Goal: Information Seeking & Learning: Learn about a topic

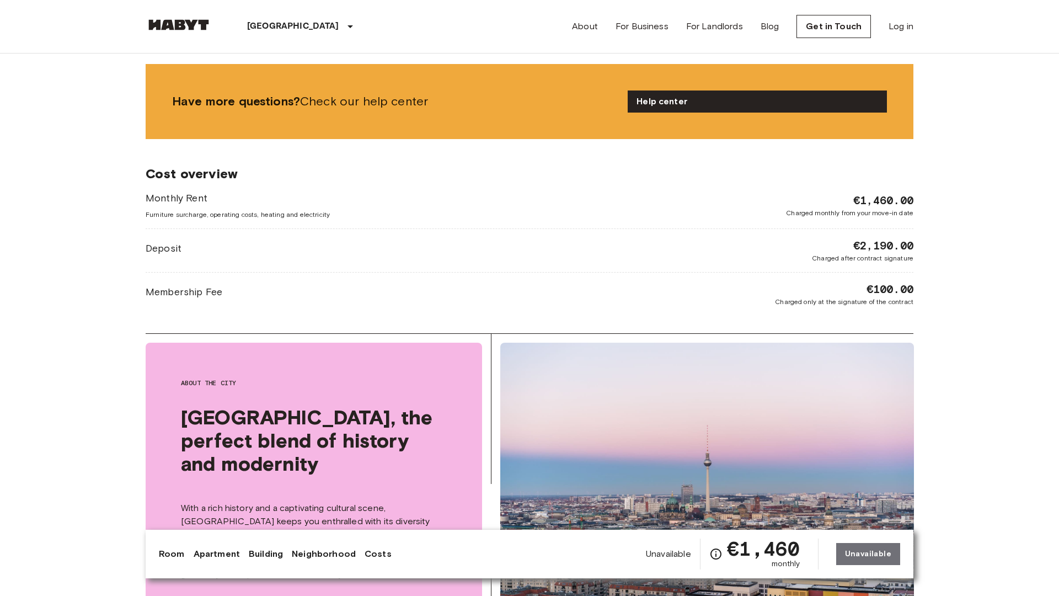
scroll to position [2129, 0]
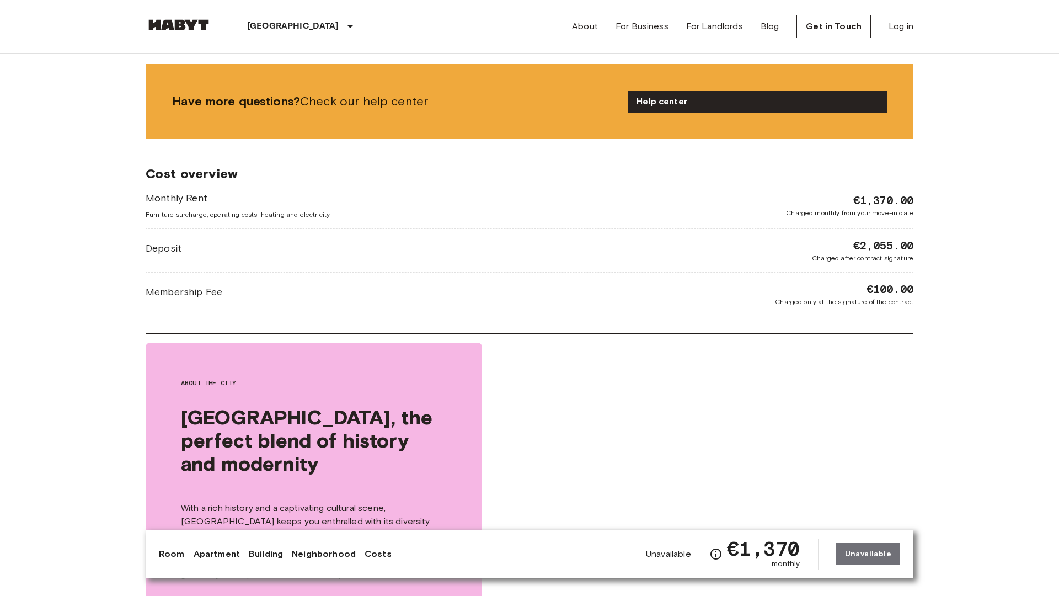
scroll to position [2129, 0]
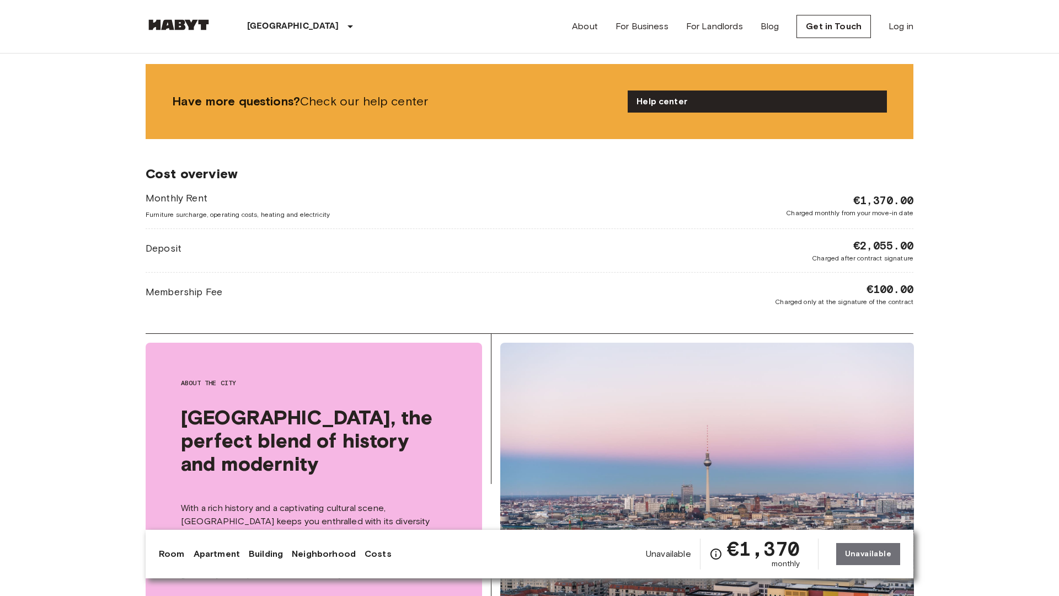
scroll to position [2129, 0]
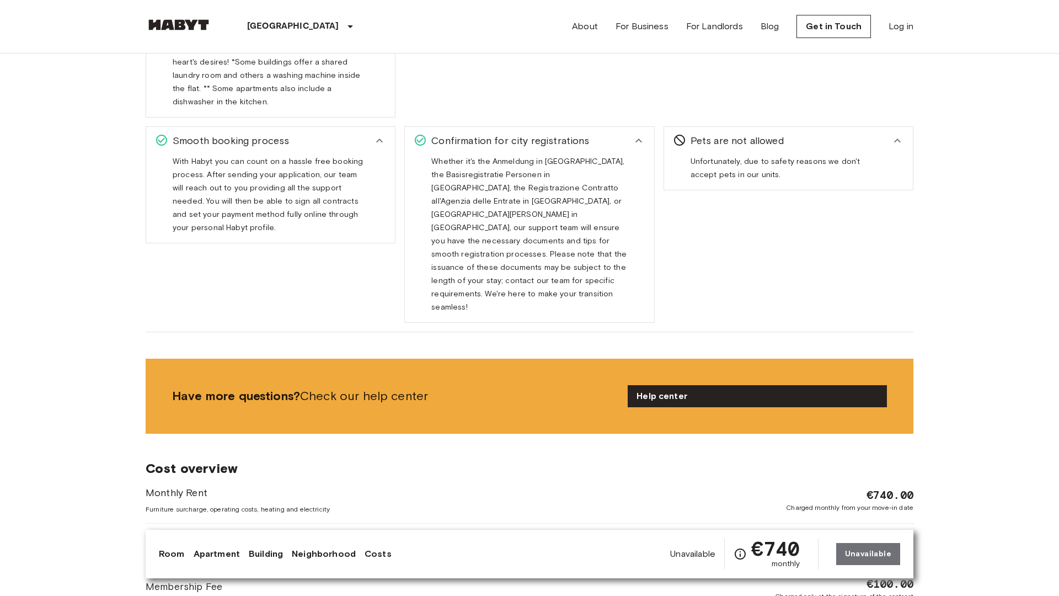
scroll to position [2129, 0]
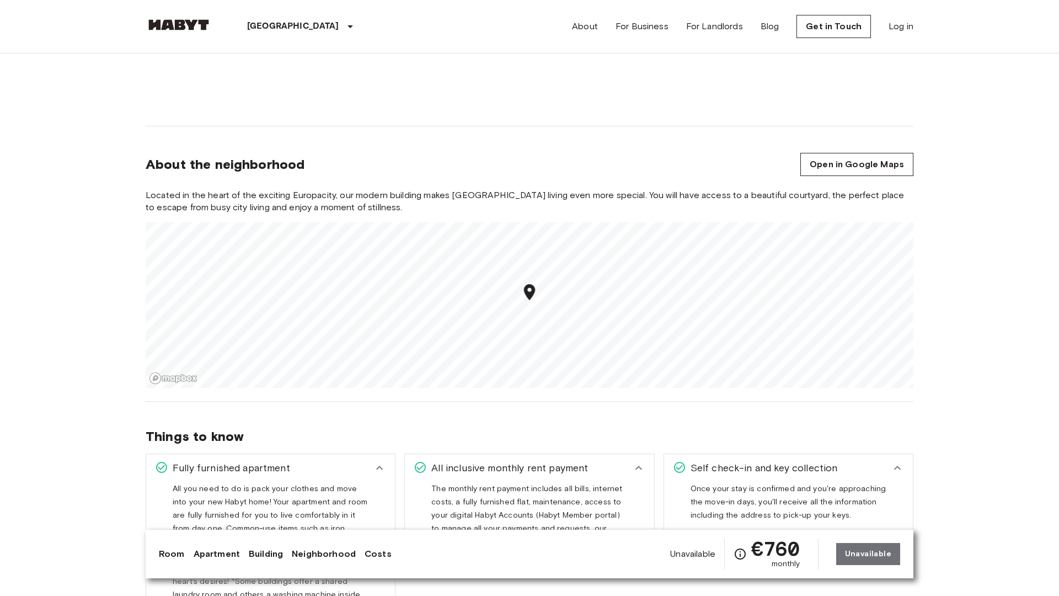
scroll to position [1610, 0]
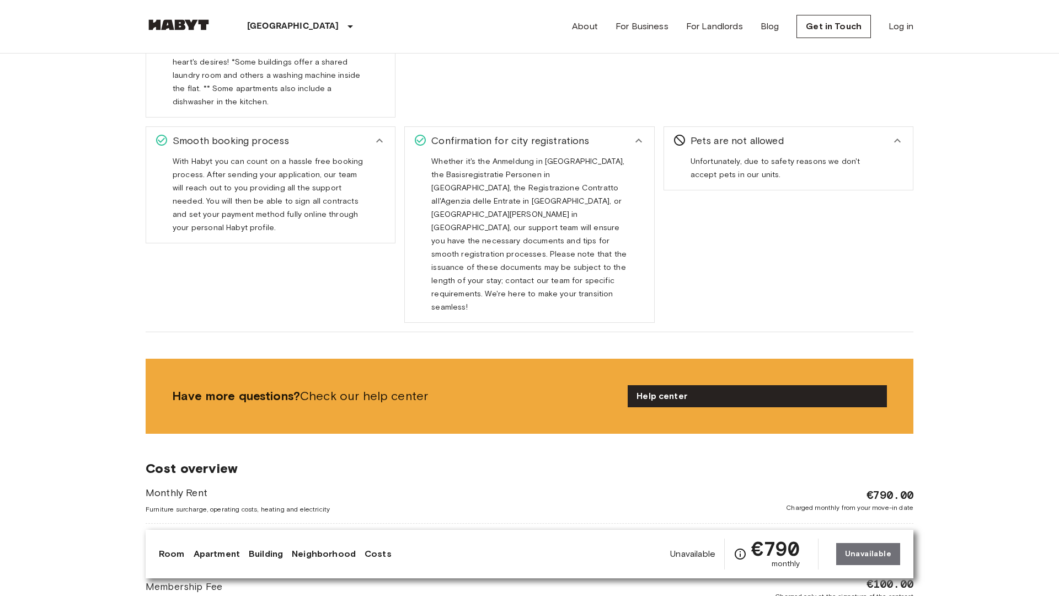
scroll to position [2129, 0]
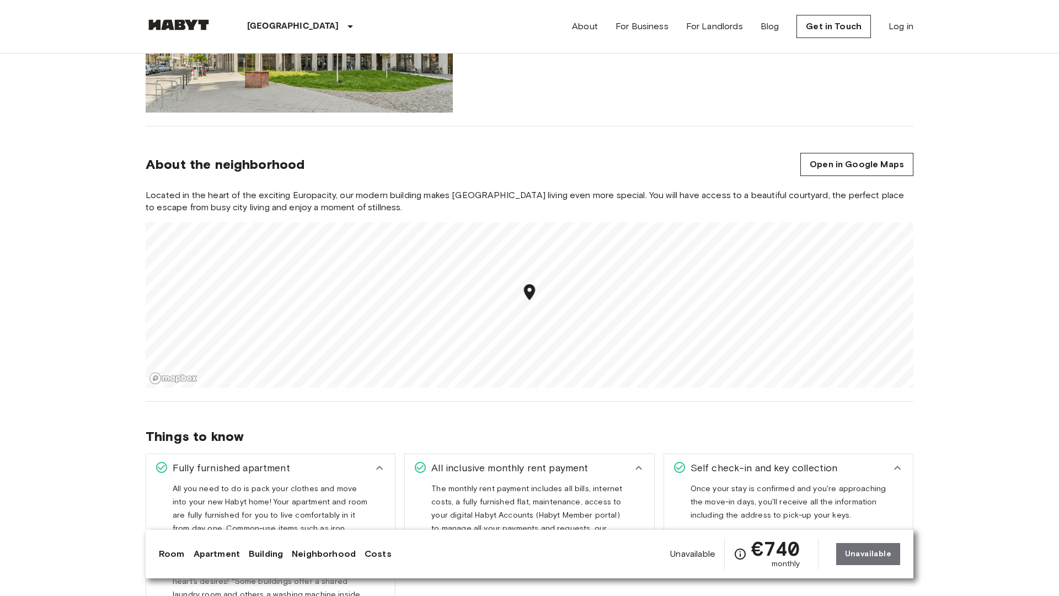
scroll to position [1610, 0]
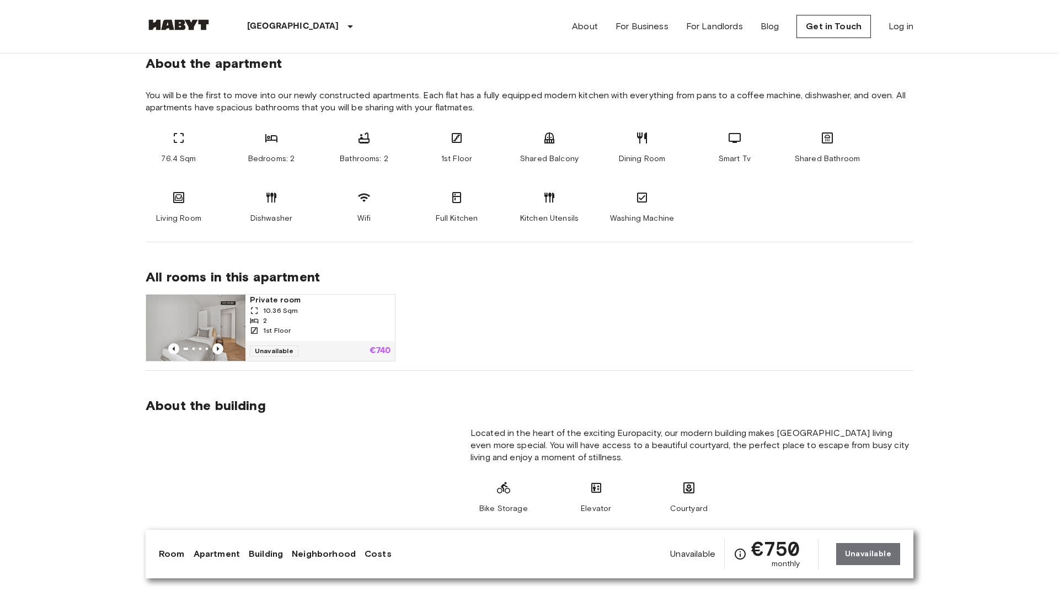
scroll to position [1091, 0]
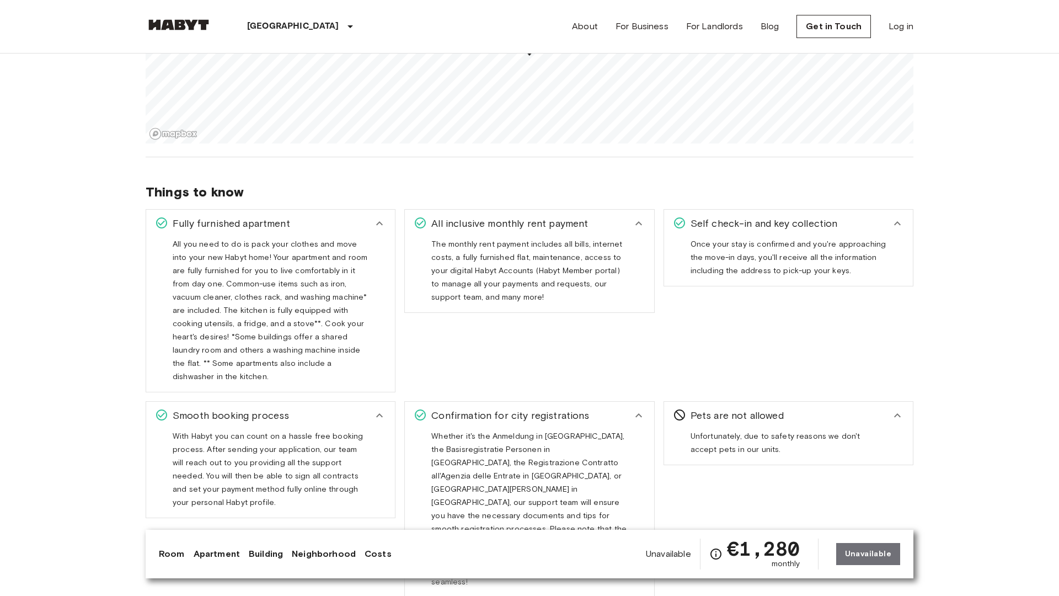
scroll to position [1610, 0]
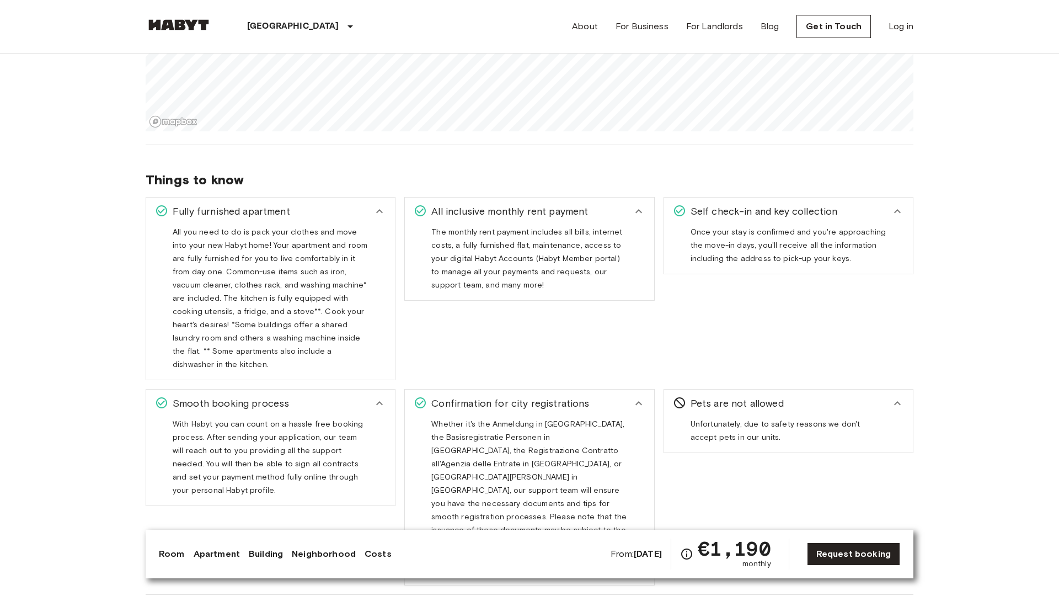
scroll to position [1610, 0]
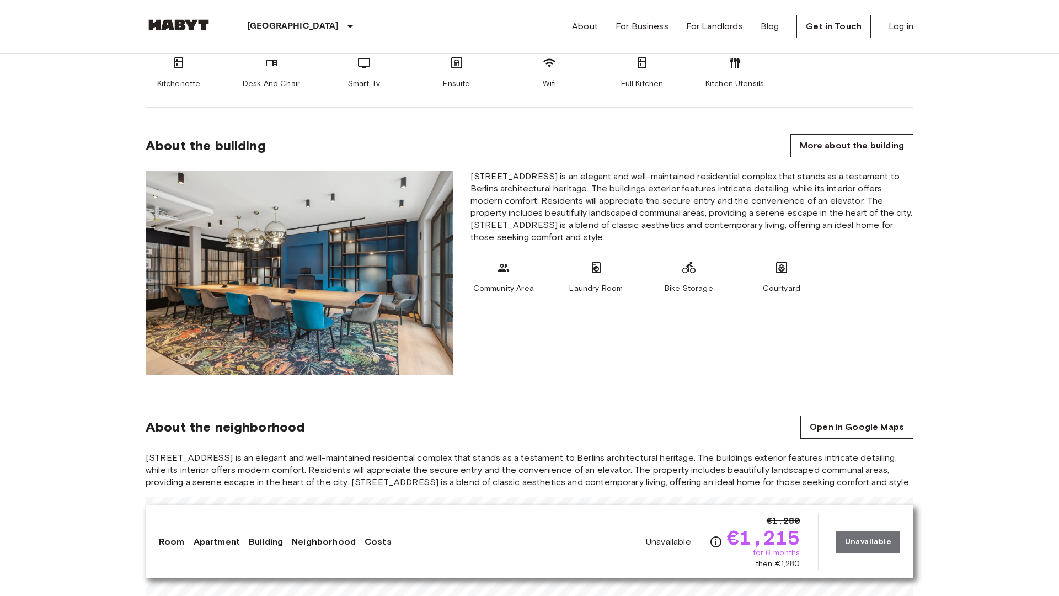
scroll to position [1091, 0]
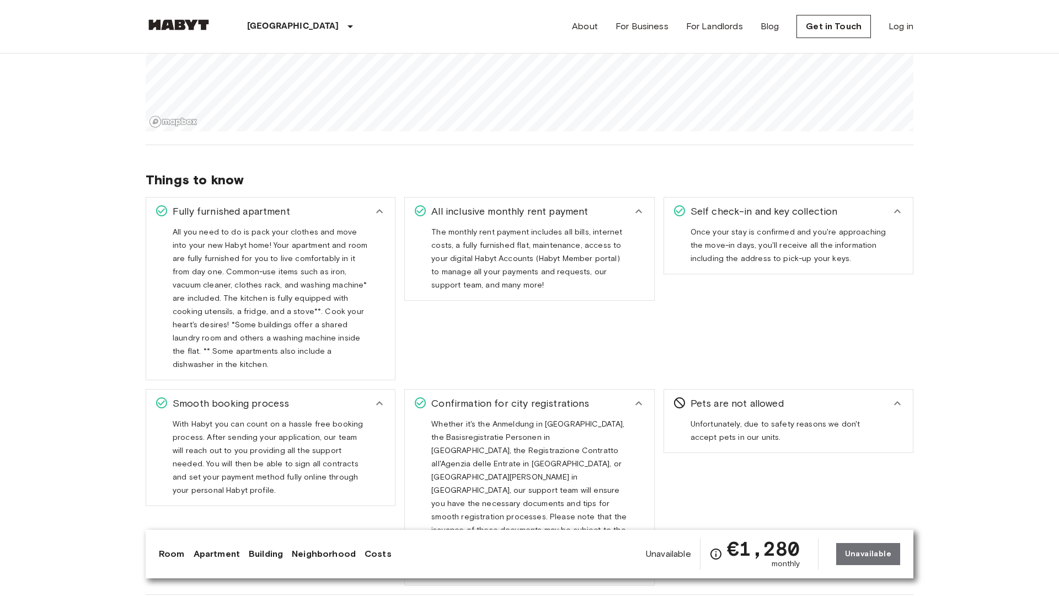
scroll to position [1610, 0]
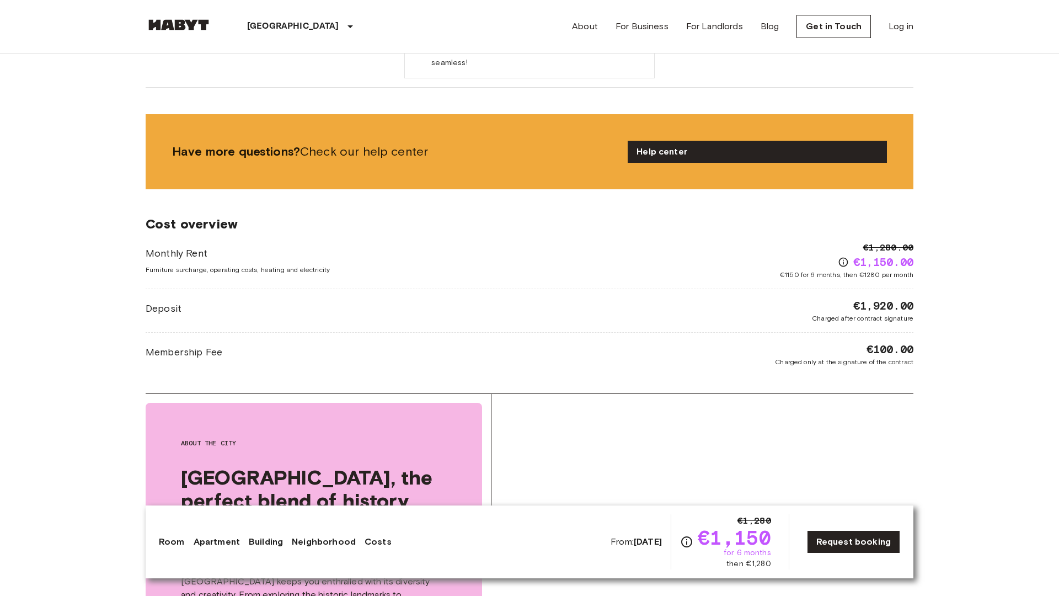
scroll to position [2129, 0]
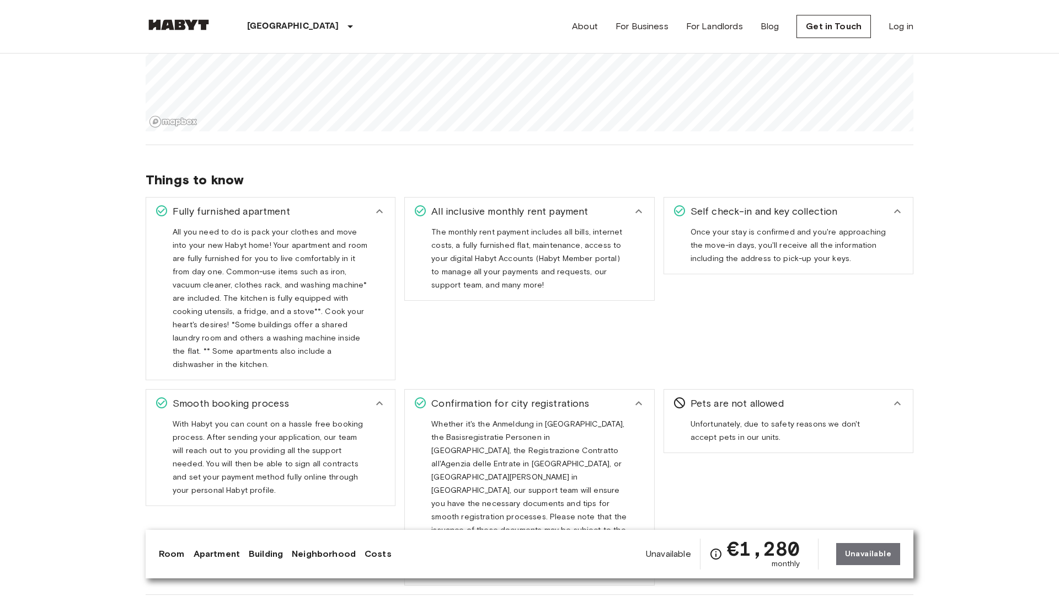
scroll to position [1610, 0]
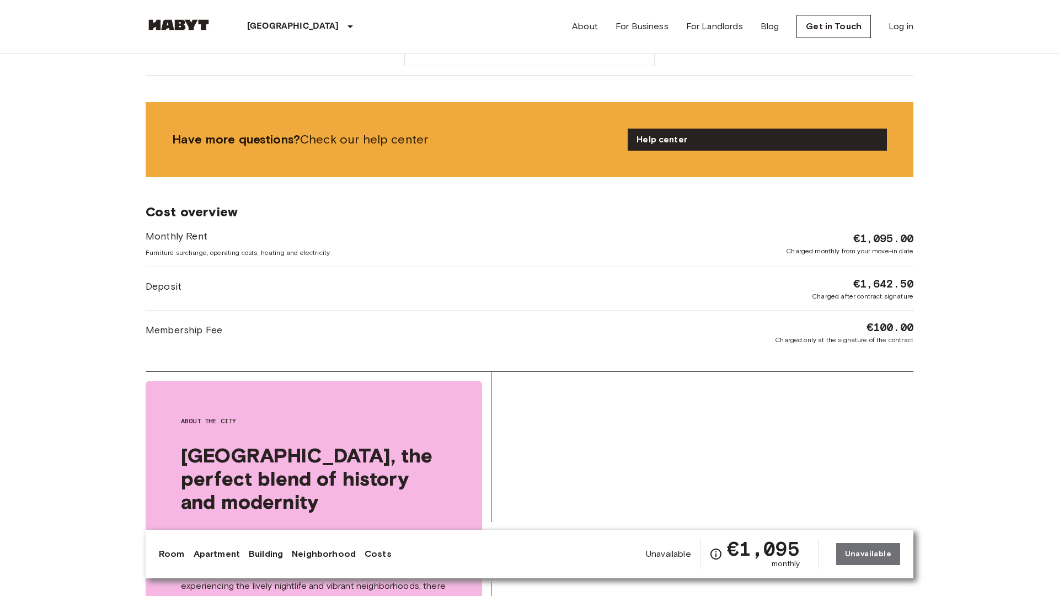
scroll to position [2129, 0]
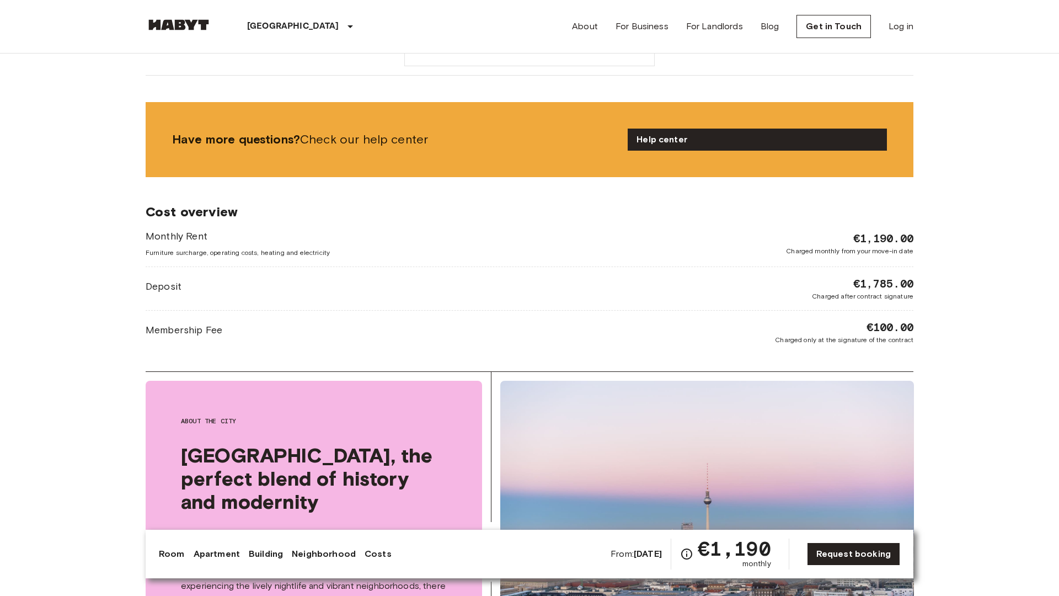
scroll to position [2129, 0]
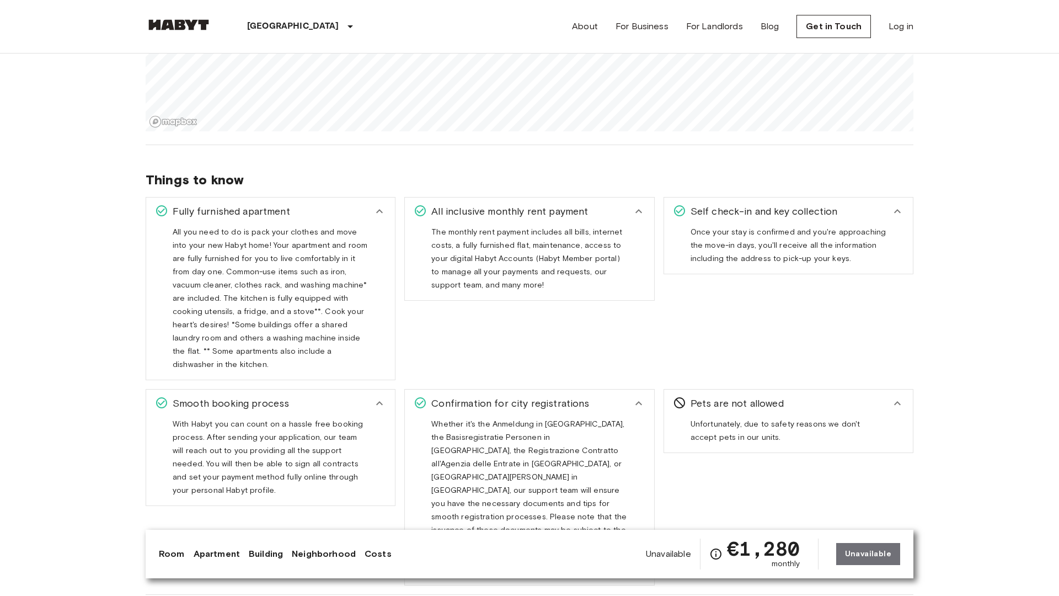
scroll to position [1610, 0]
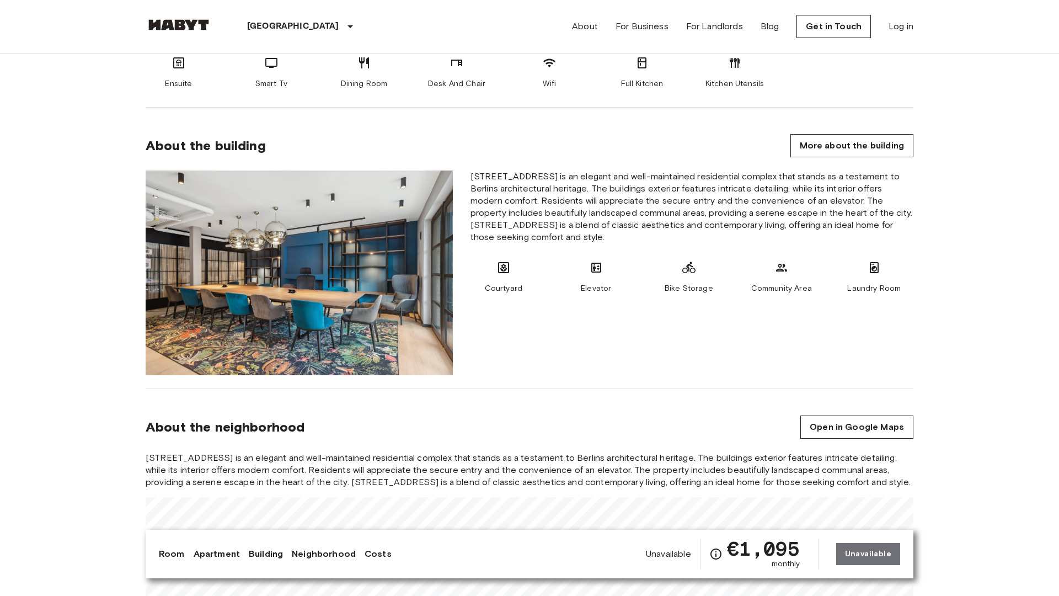
scroll to position [1091, 0]
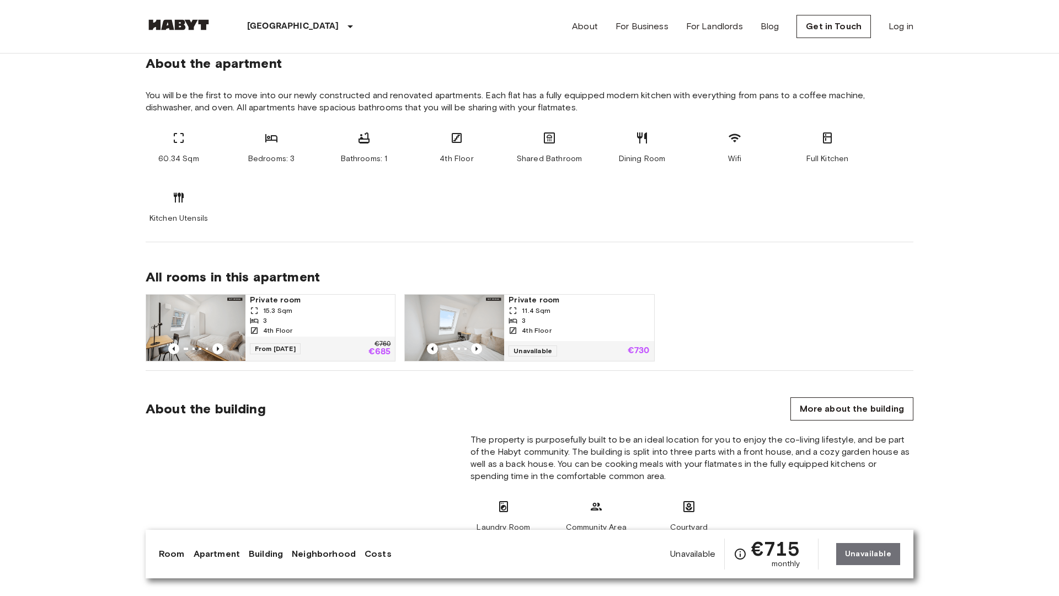
scroll to position [1091, 0]
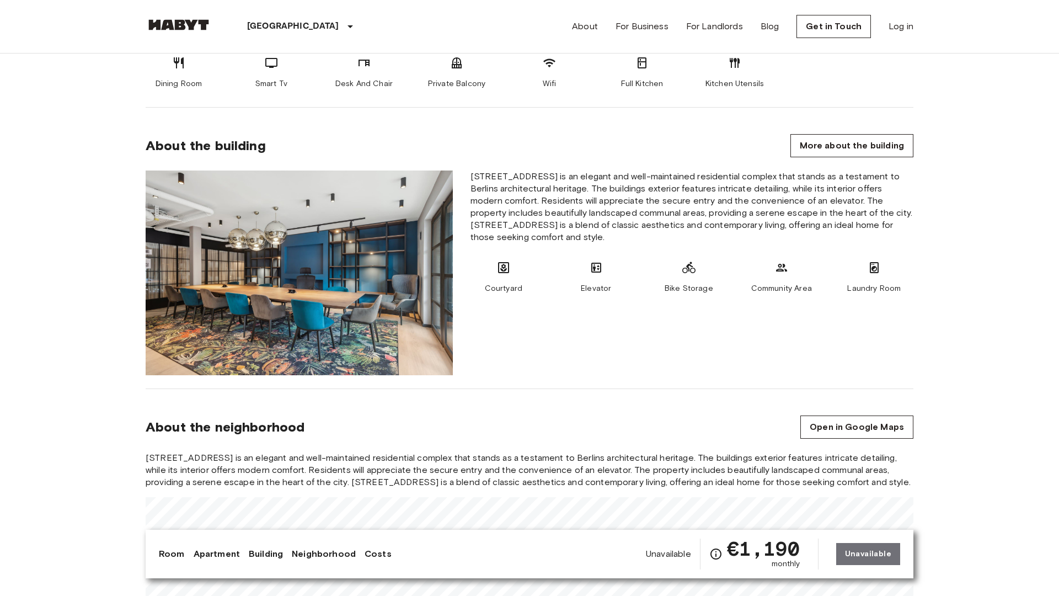
scroll to position [1091, 0]
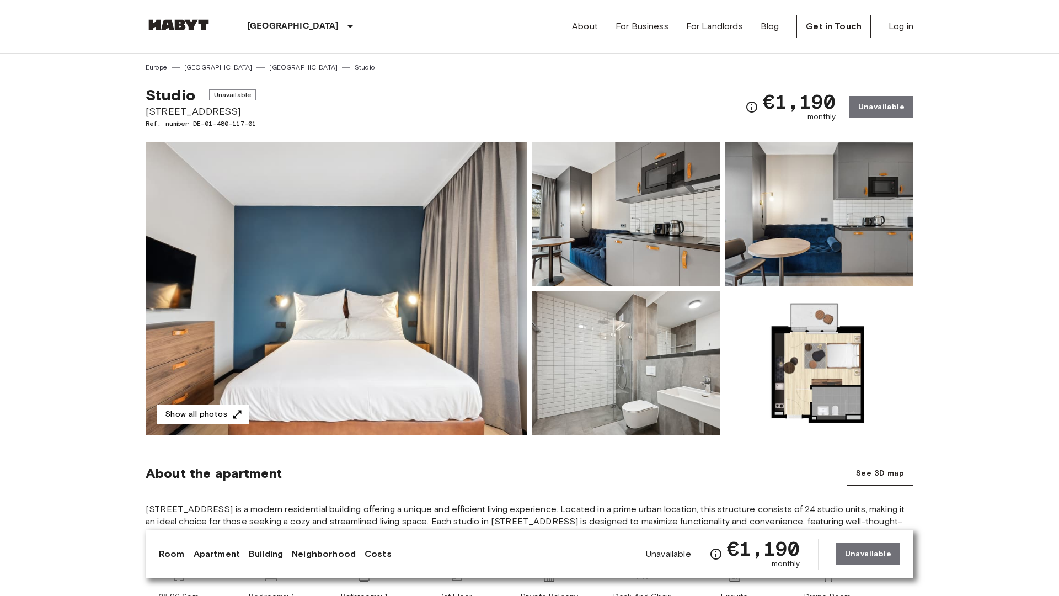
scroll to position [1145, 0]
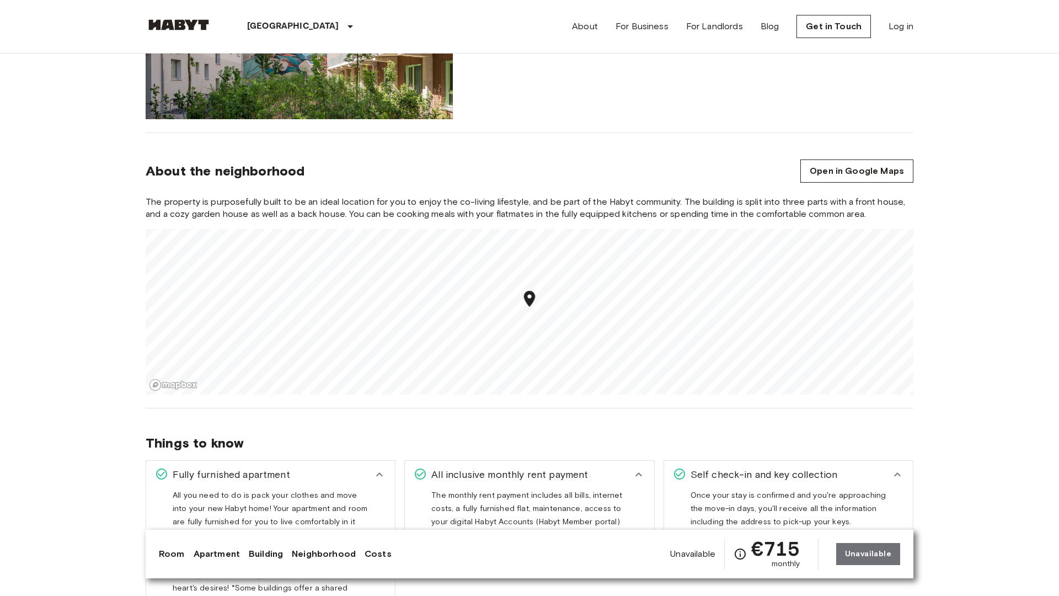
scroll to position [1610, 0]
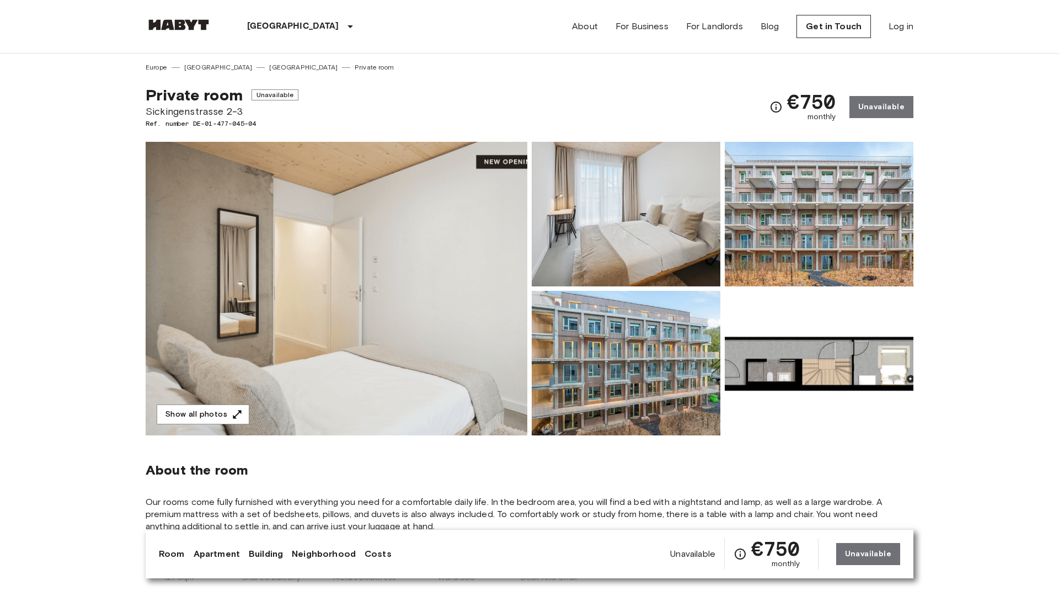
scroll to position [1145, 0]
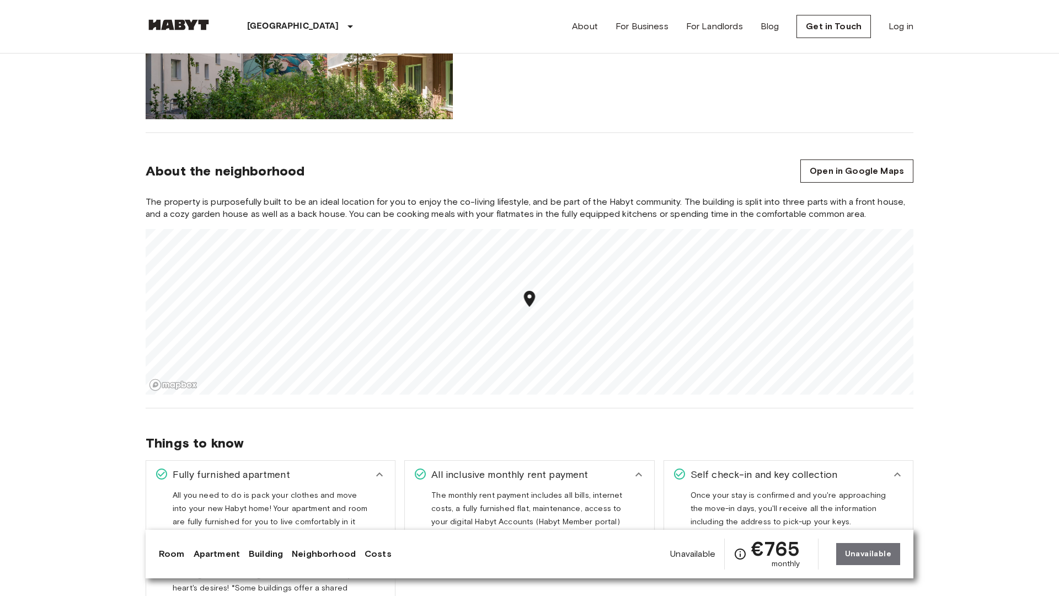
scroll to position [1610, 0]
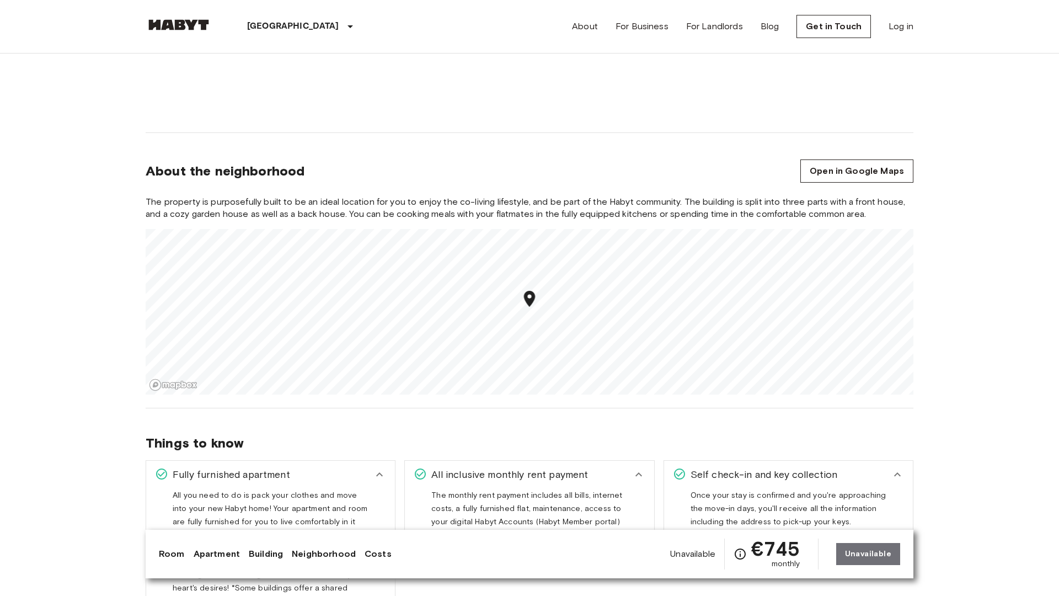
scroll to position [1610, 0]
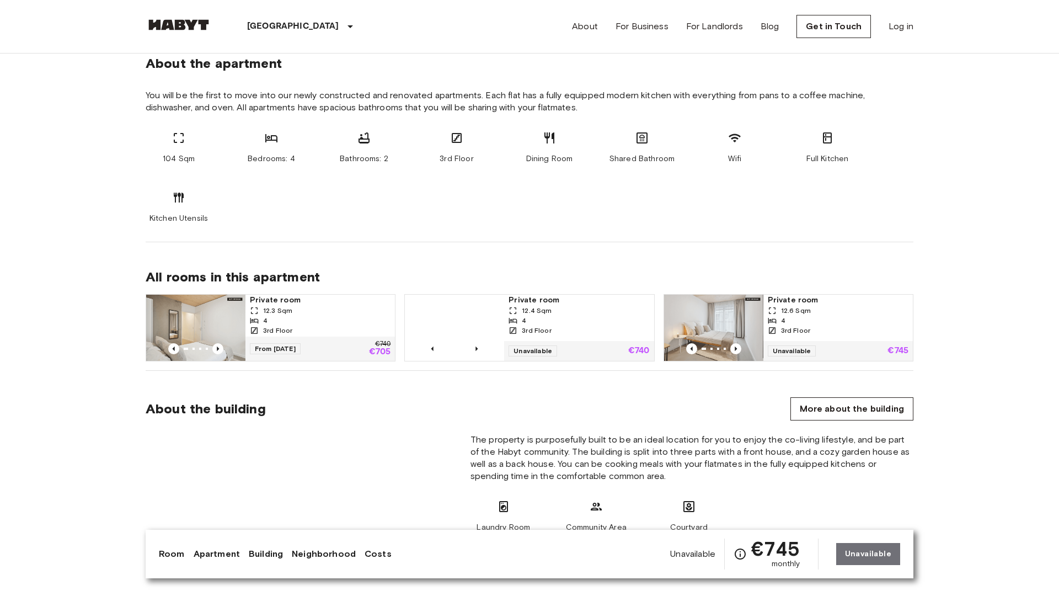
scroll to position [1091, 0]
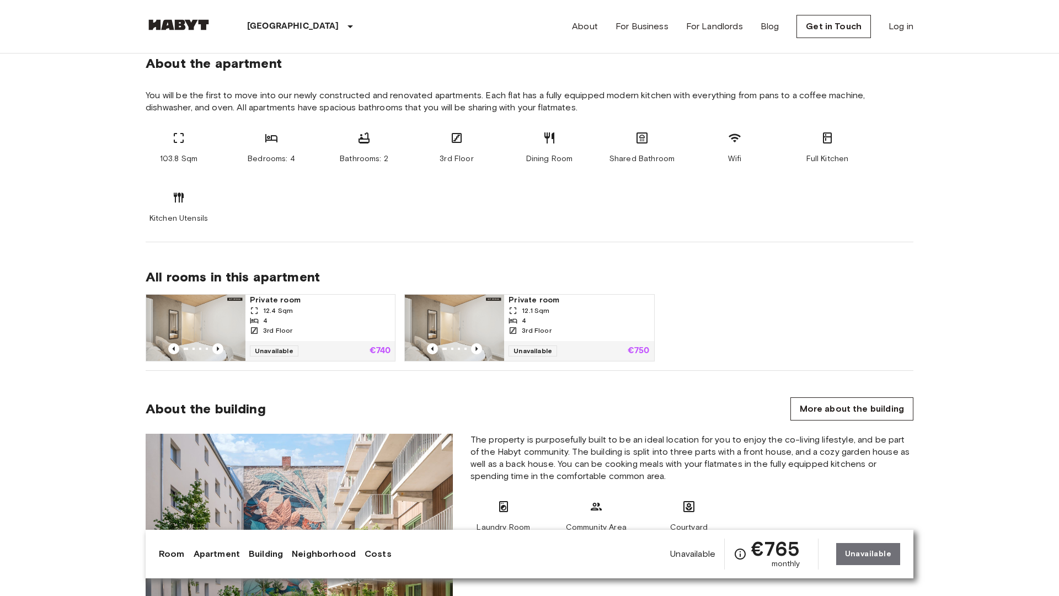
scroll to position [1091, 0]
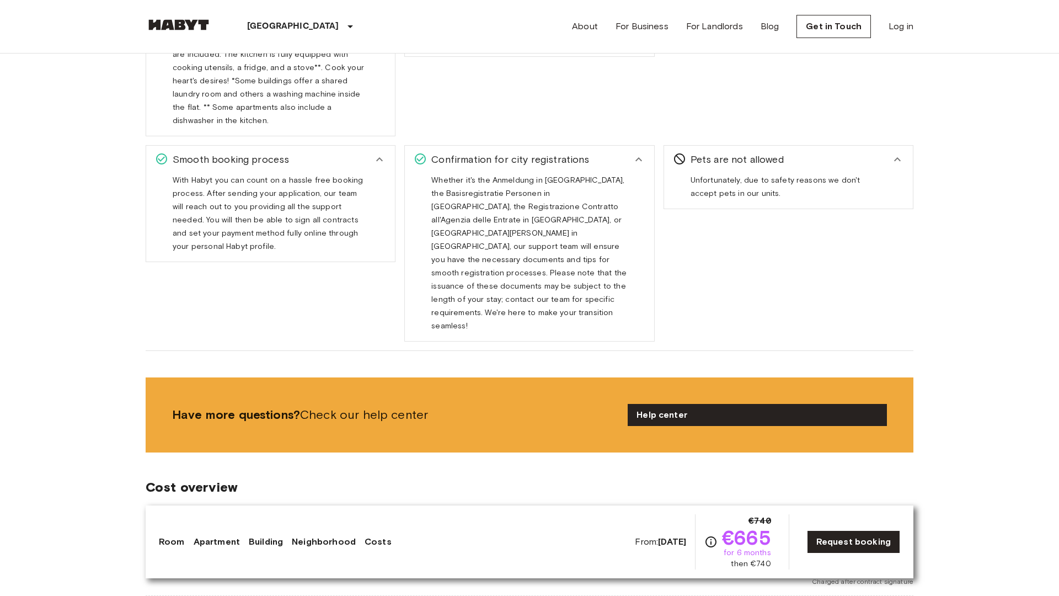
scroll to position [2129, 0]
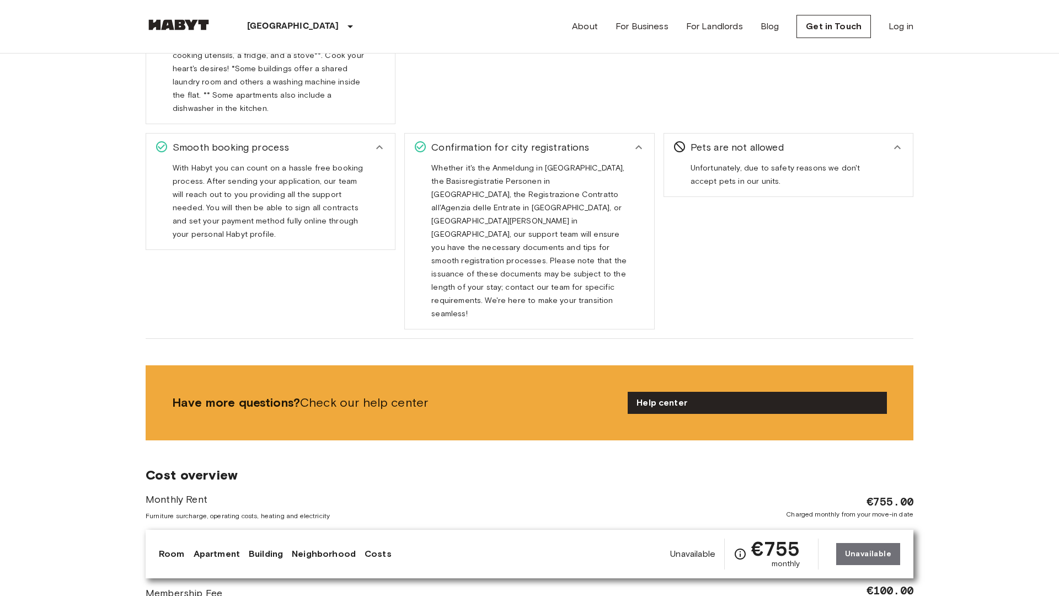
scroll to position [2129, 0]
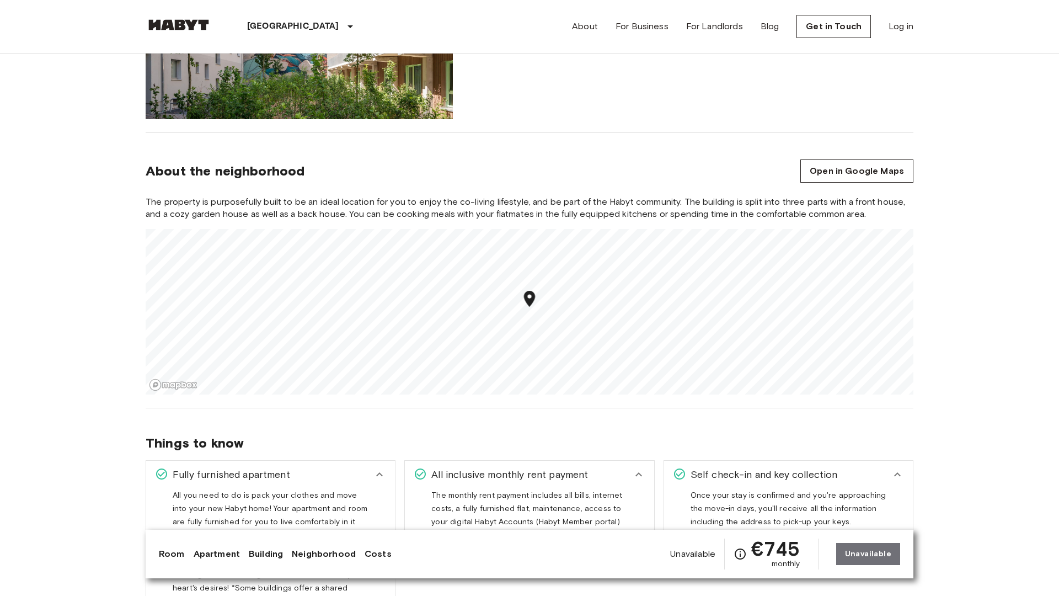
scroll to position [1610, 0]
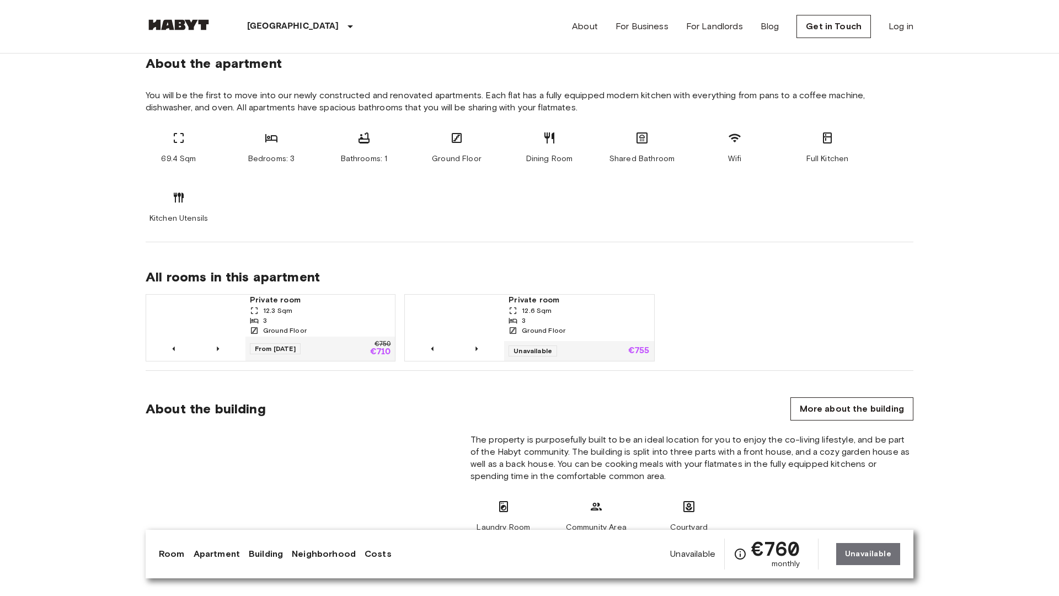
scroll to position [1091, 0]
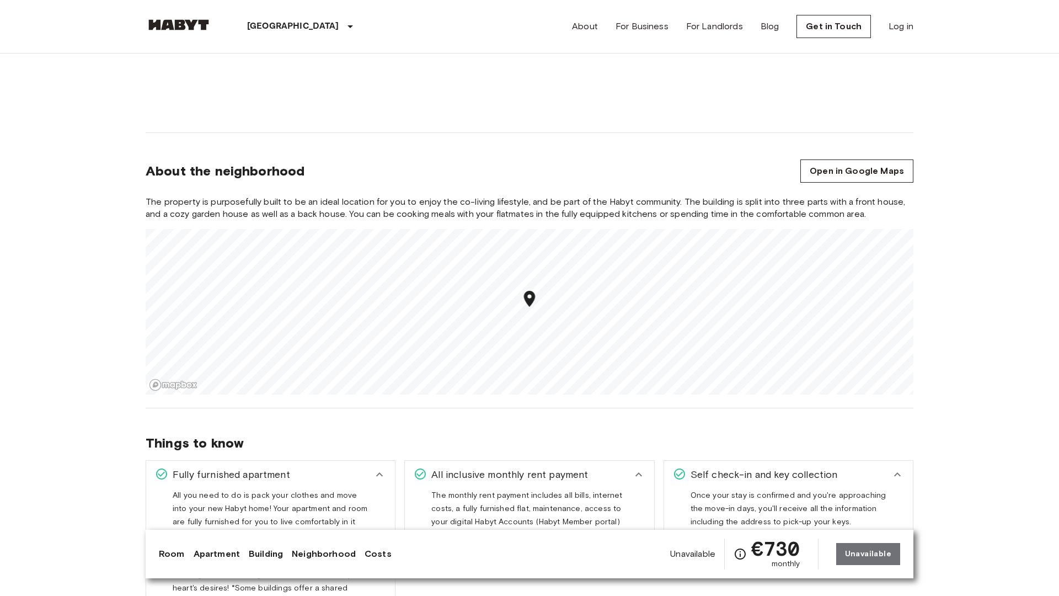
scroll to position [1610, 0]
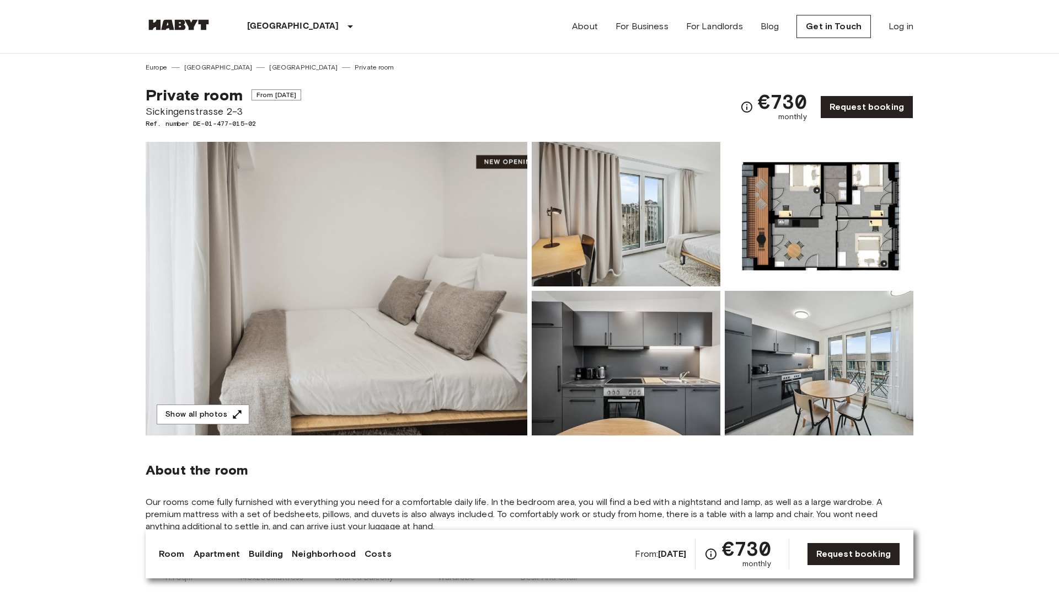
scroll to position [572, 0]
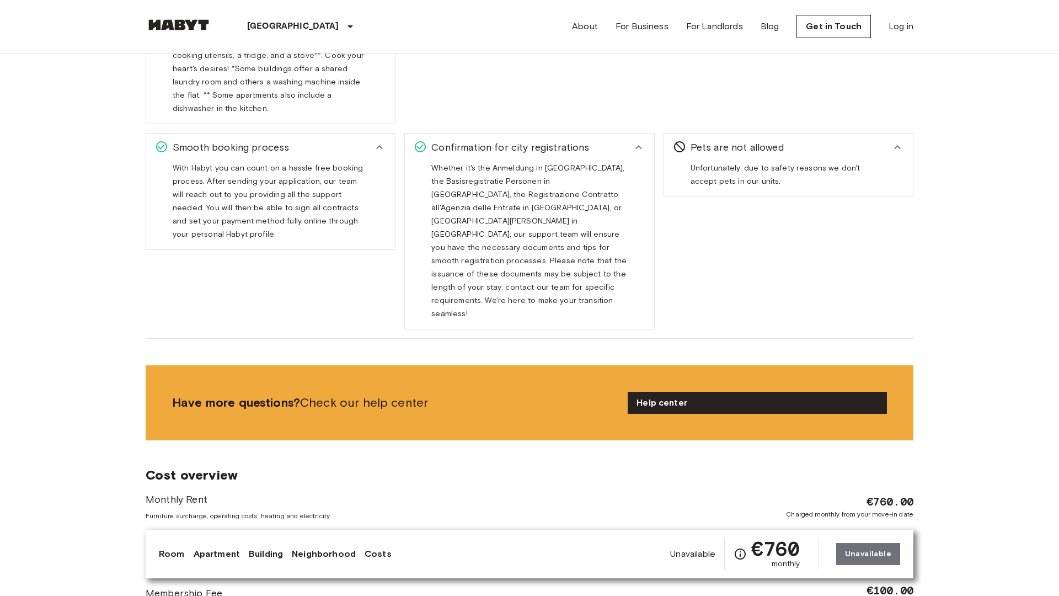
scroll to position [2129, 0]
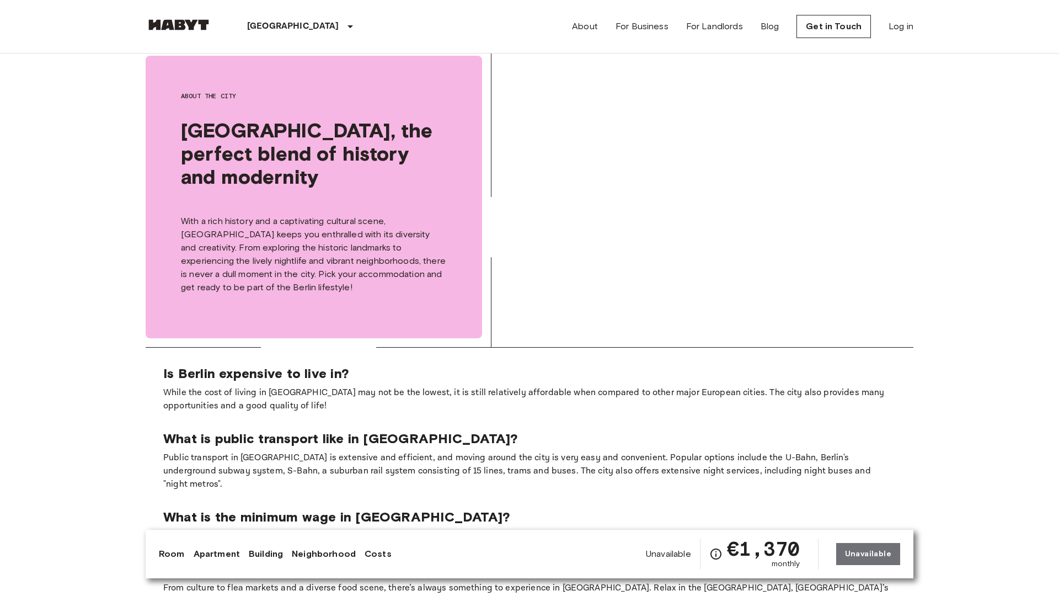
scroll to position [2129, 0]
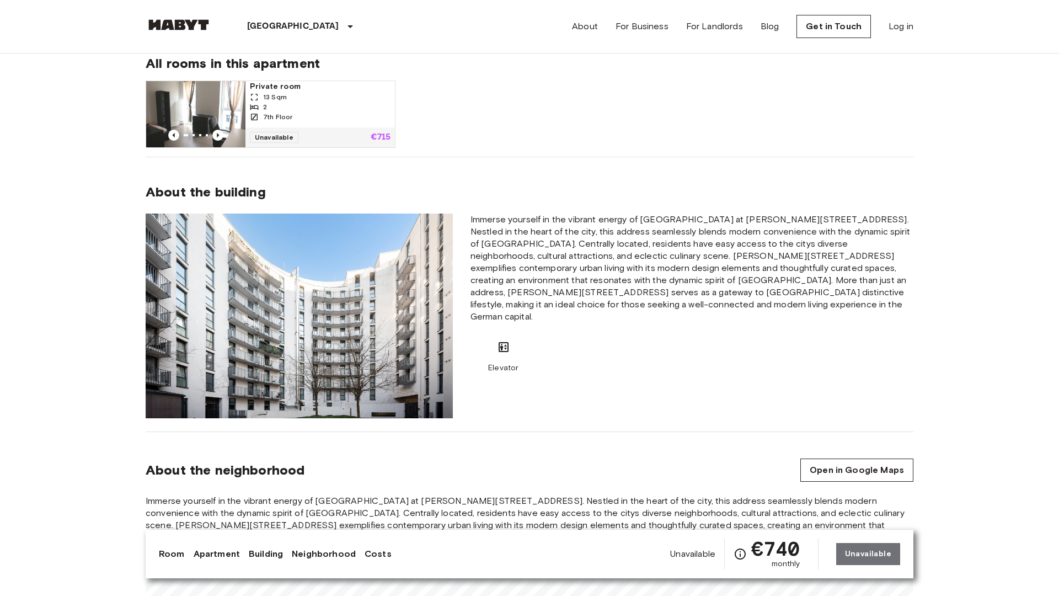
scroll to position [1091, 0]
